Goal: Find specific page/section: Find specific page/section

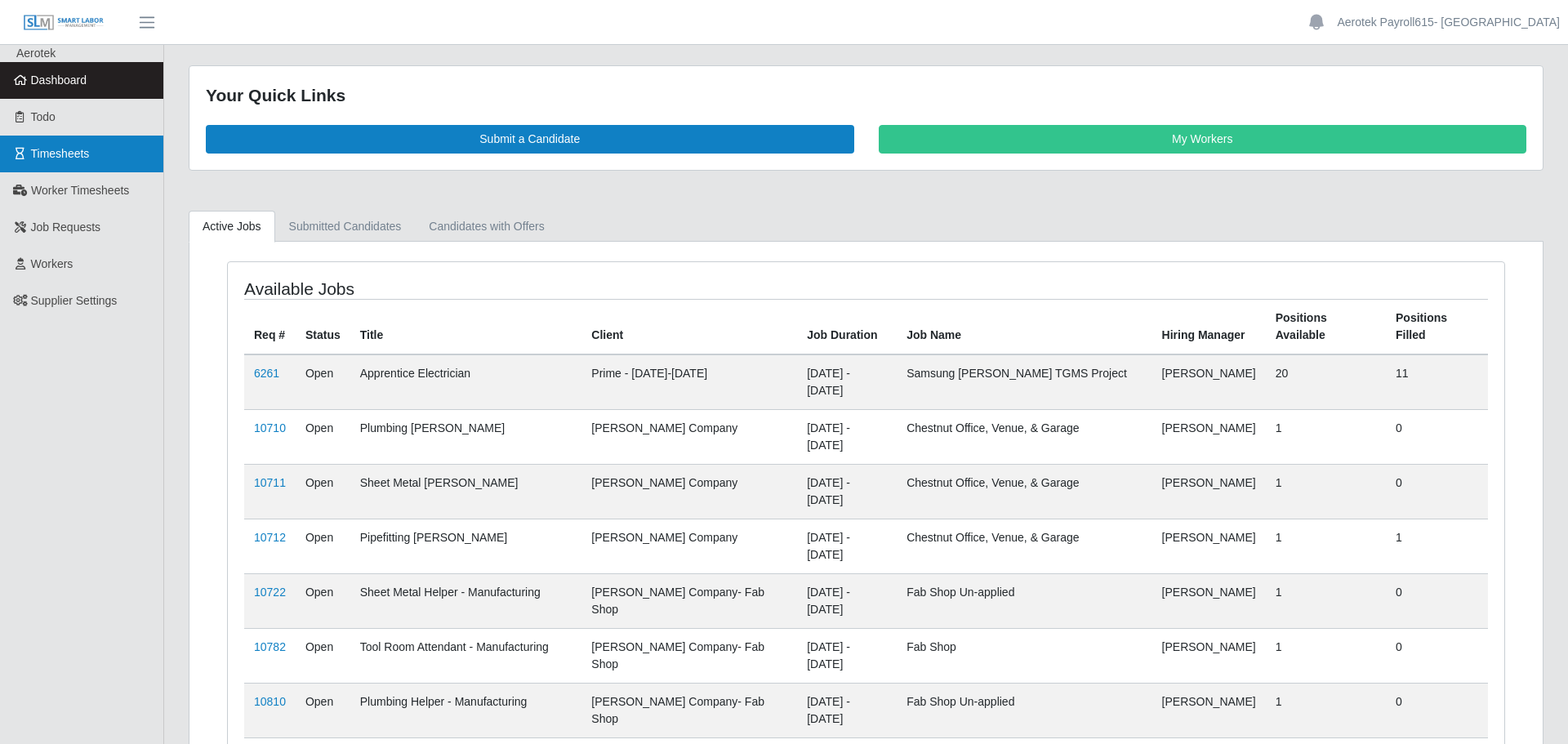
click at [57, 166] on link "Timesheets" at bounding box center [81, 153] width 163 height 36
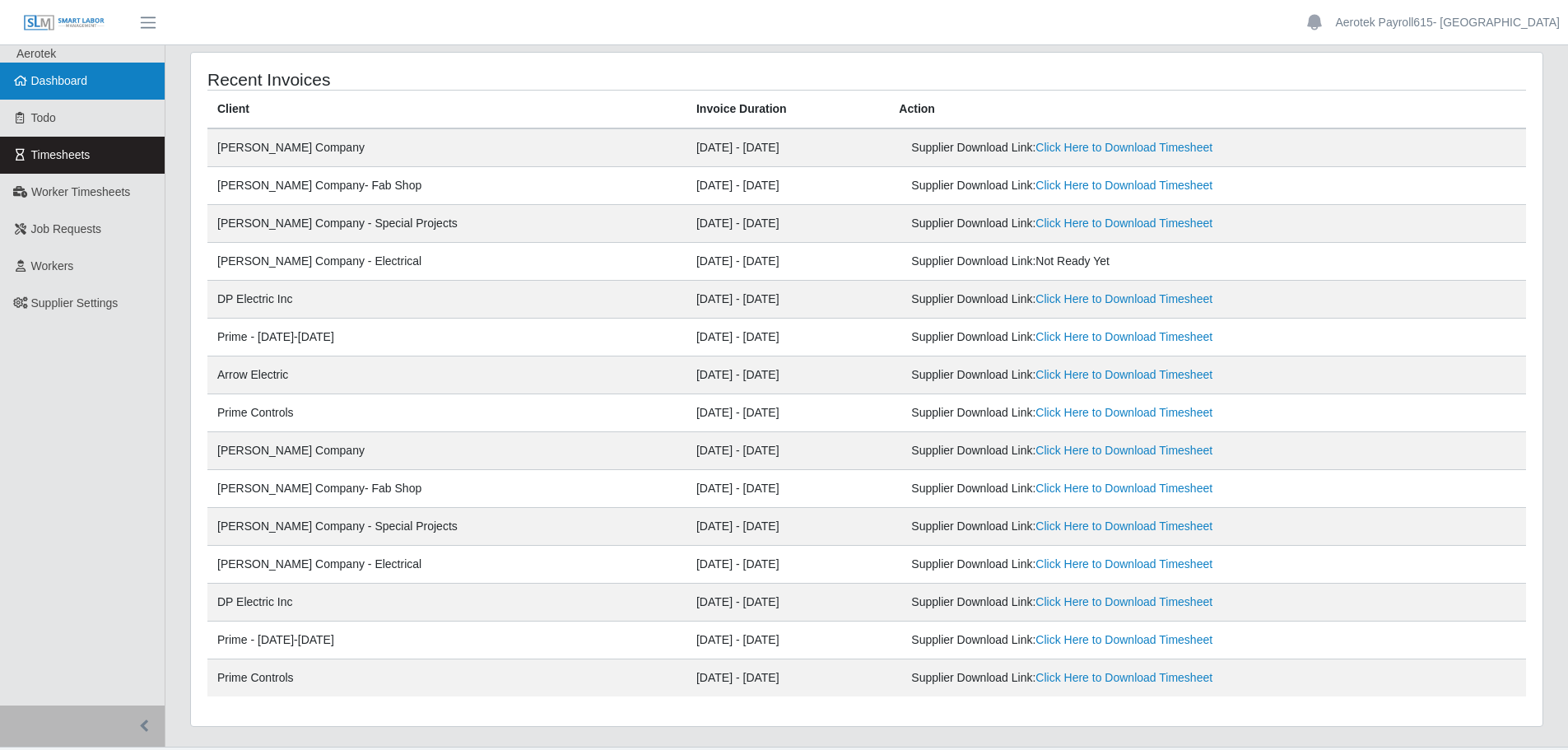
click at [53, 86] on span "Dashboard" at bounding box center [59, 80] width 56 height 13
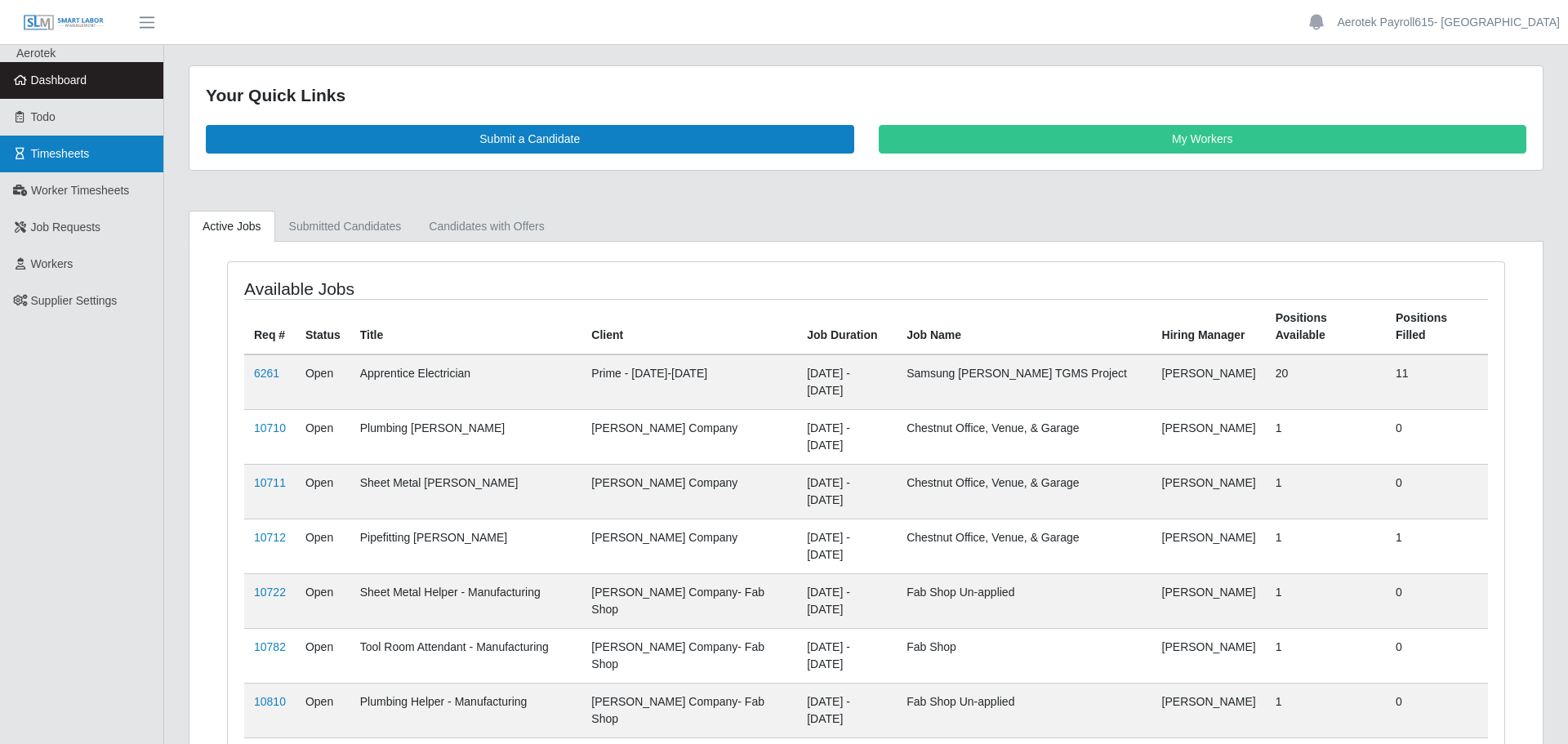
click at [71, 155] on span "Timesheets" at bounding box center [61, 153] width 59 height 13
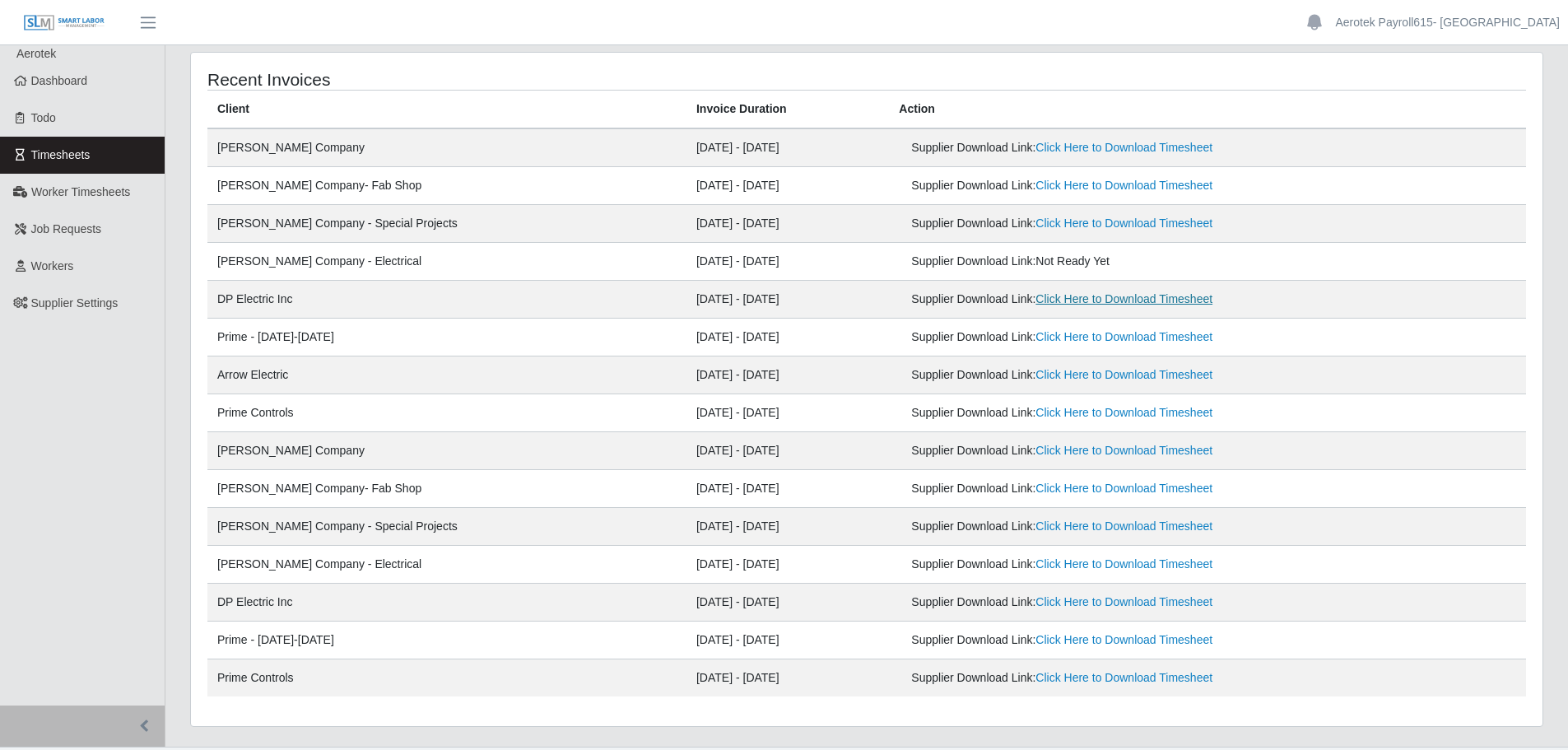
click at [1085, 301] on link "Click Here to Download Timesheet" at bounding box center [1124, 298] width 177 height 13
click at [64, 194] on span "Worker Timesheets" at bounding box center [81, 191] width 99 height 13
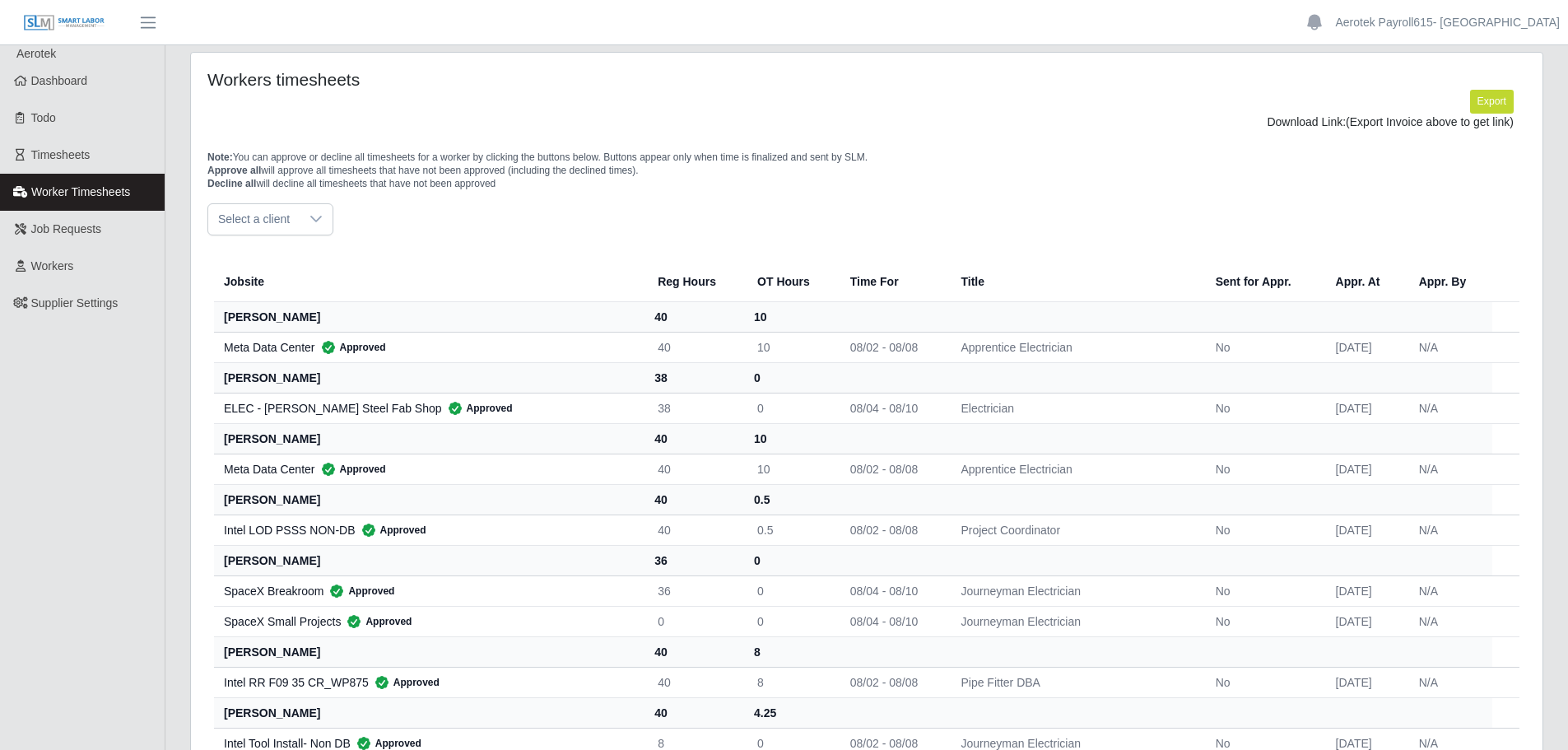
click at [239, 217] on span "Select a client" at bounding box center [253, 219] width 91 height 31
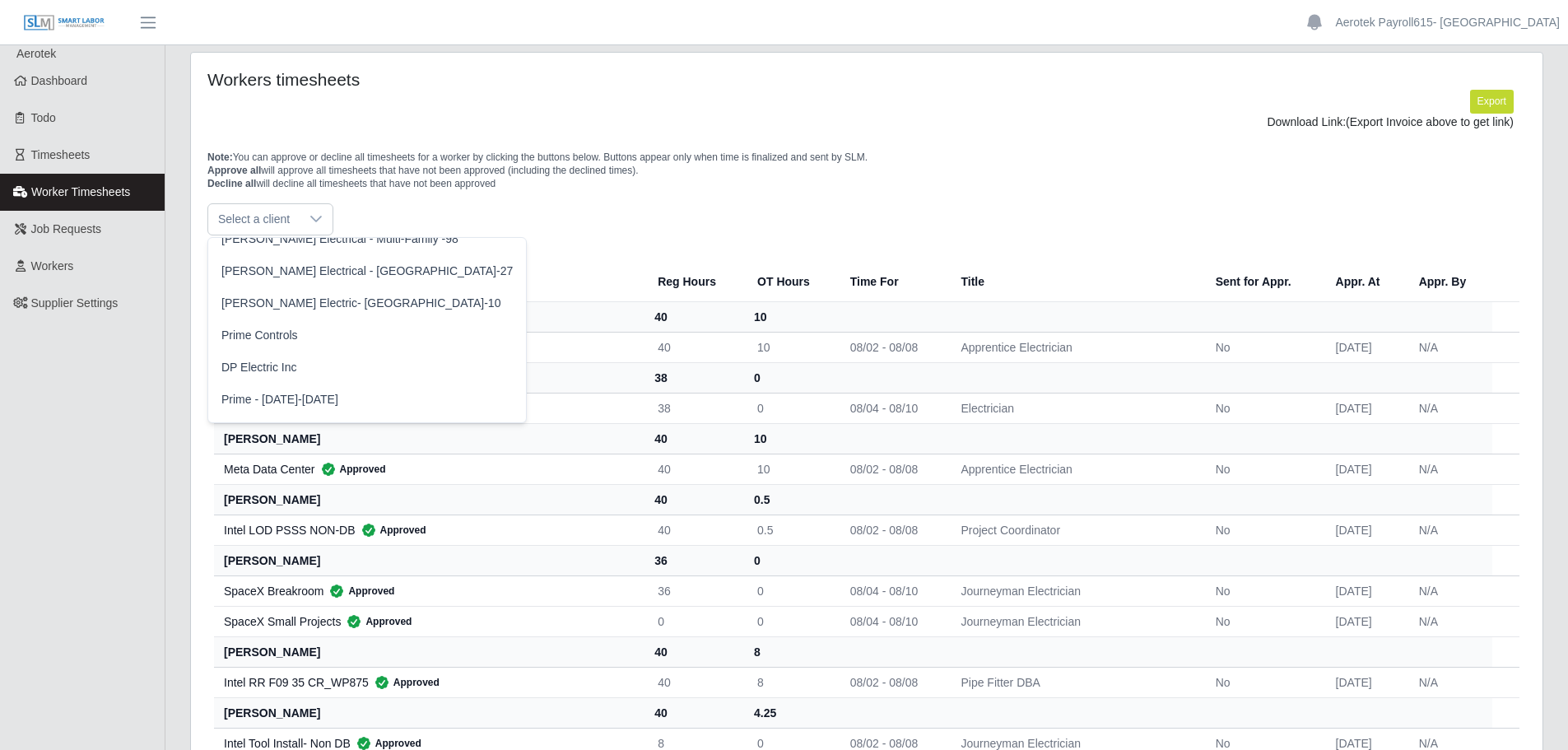
scroll to position [247, 0]
click at [273, 365] on span "DP Electric Inc" at bounding box center [259, 362] width 76 height 17
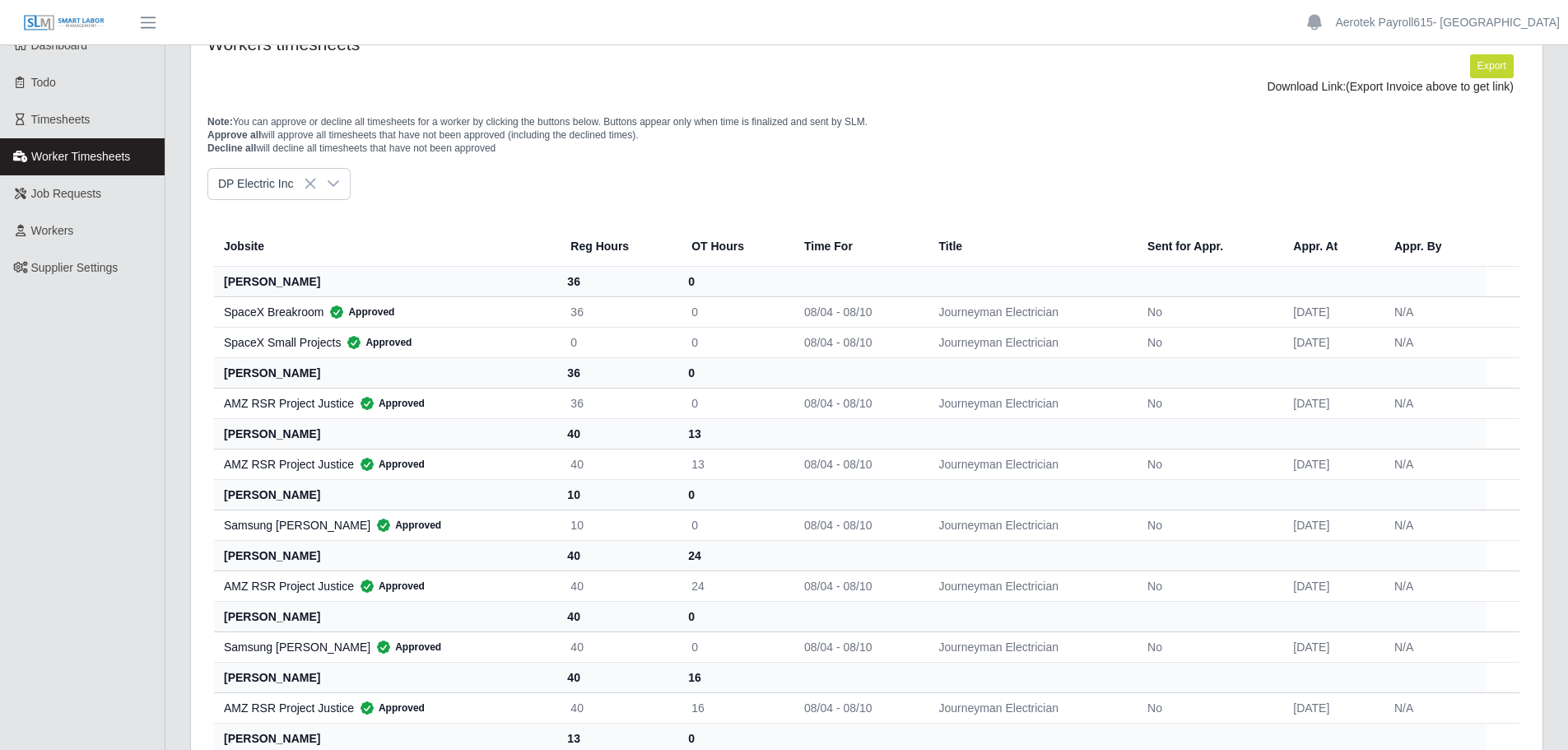
scroll to position [0, 0]
